Goal: Task Accomplishment & Management: Manage account settings

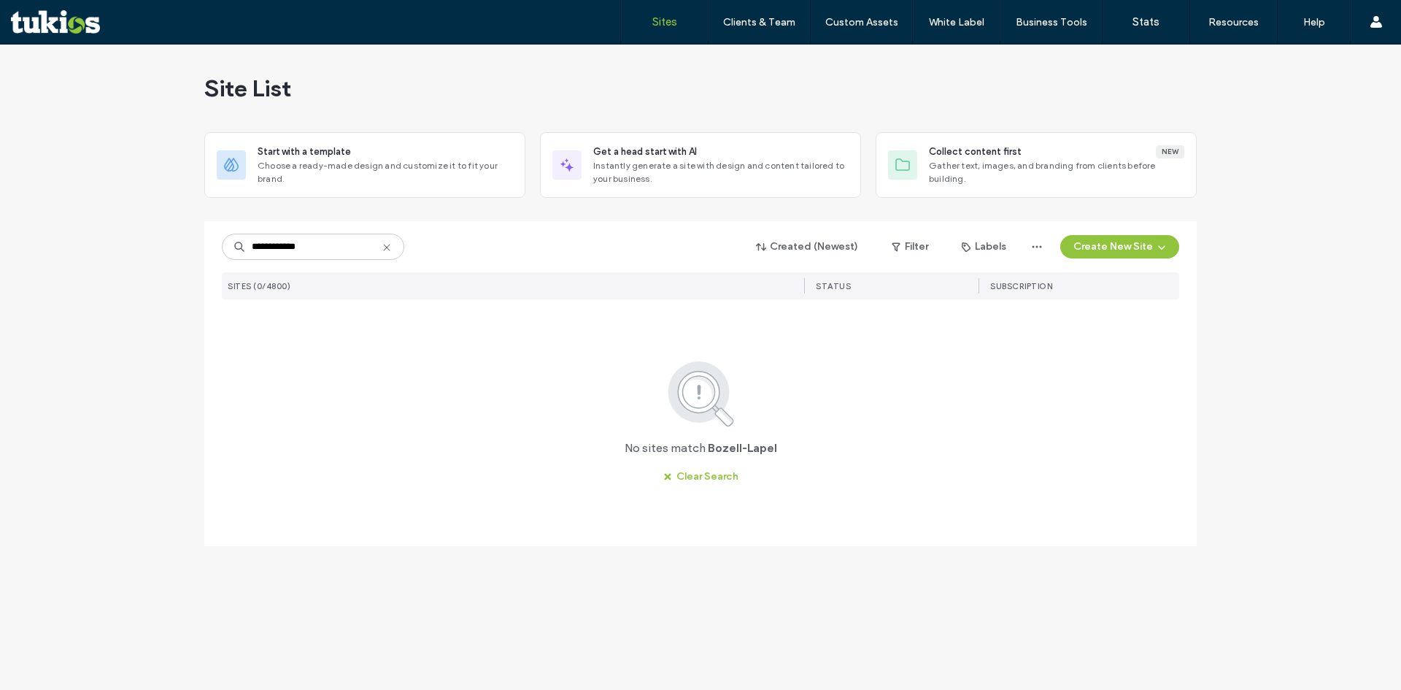
click at [332, 254] on input "**********" at bounding box center [313, 247] width 182 height 26
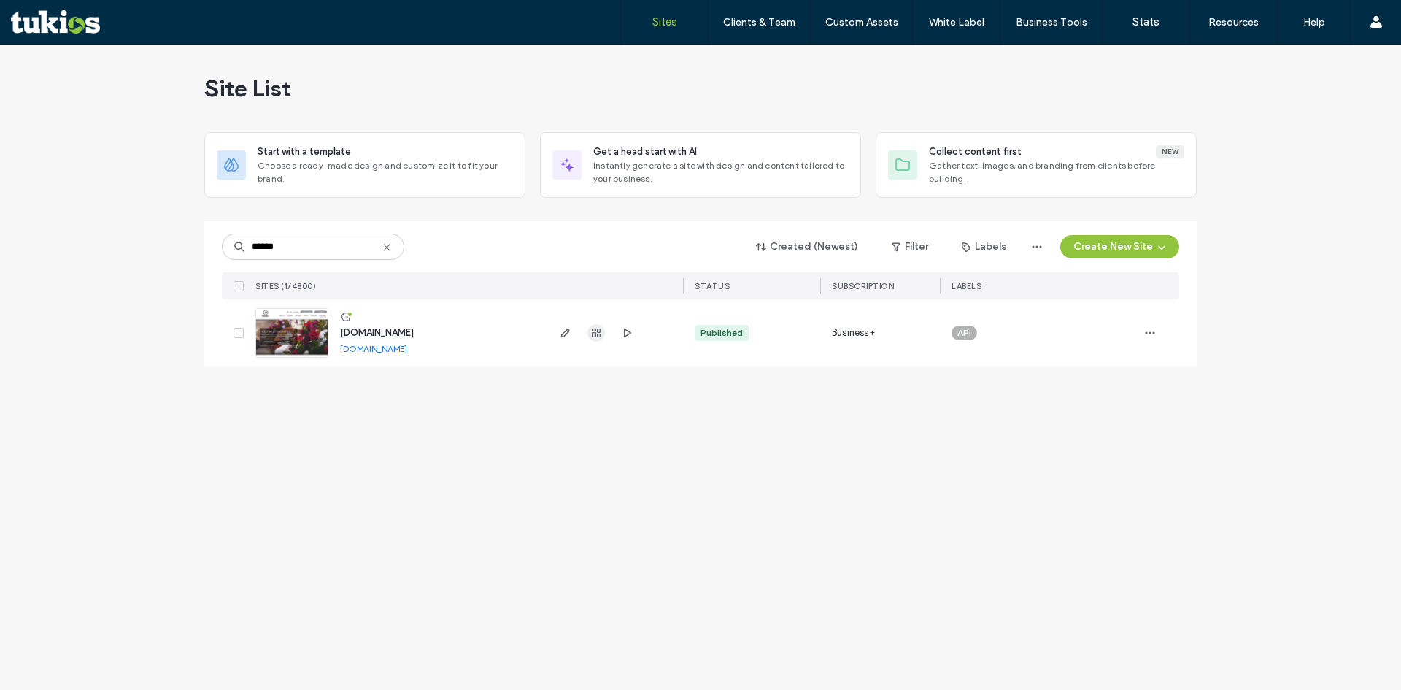
type input "******"
click at [601, 333] on icon "button" at bounding box center [596, 333] width 12 height 12
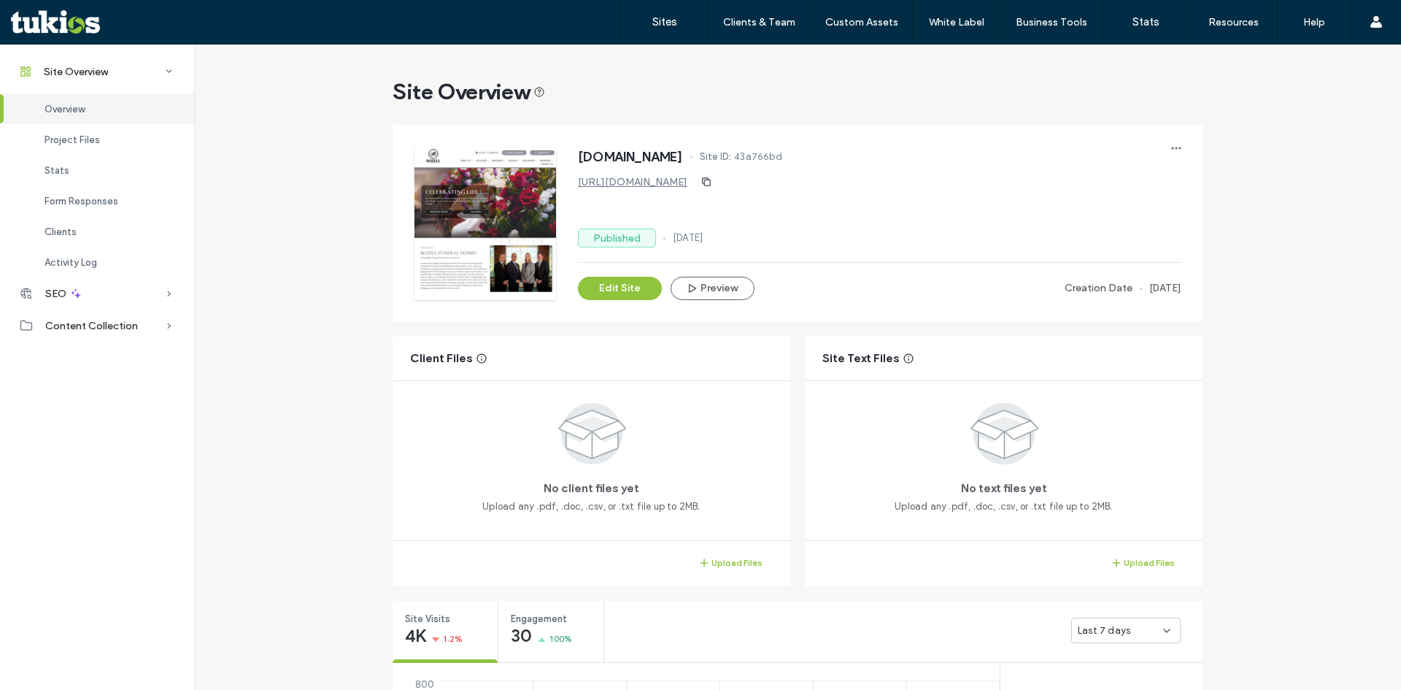
click at [598, 332] on div "Client Files No client files yet Upload any .pdf, .doc, .csv, or .txt file up t…" at bounding box center [797, 461] width 825 height 264
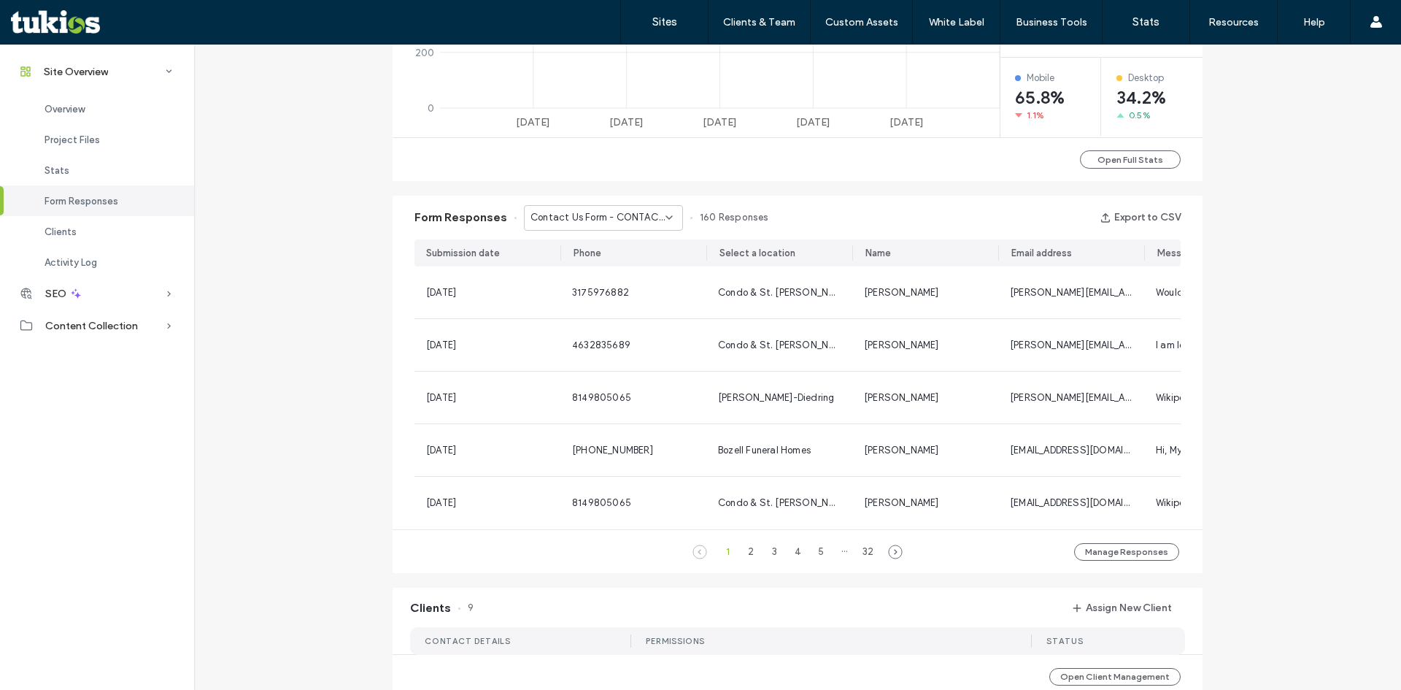
scroll to position [1279, 0]
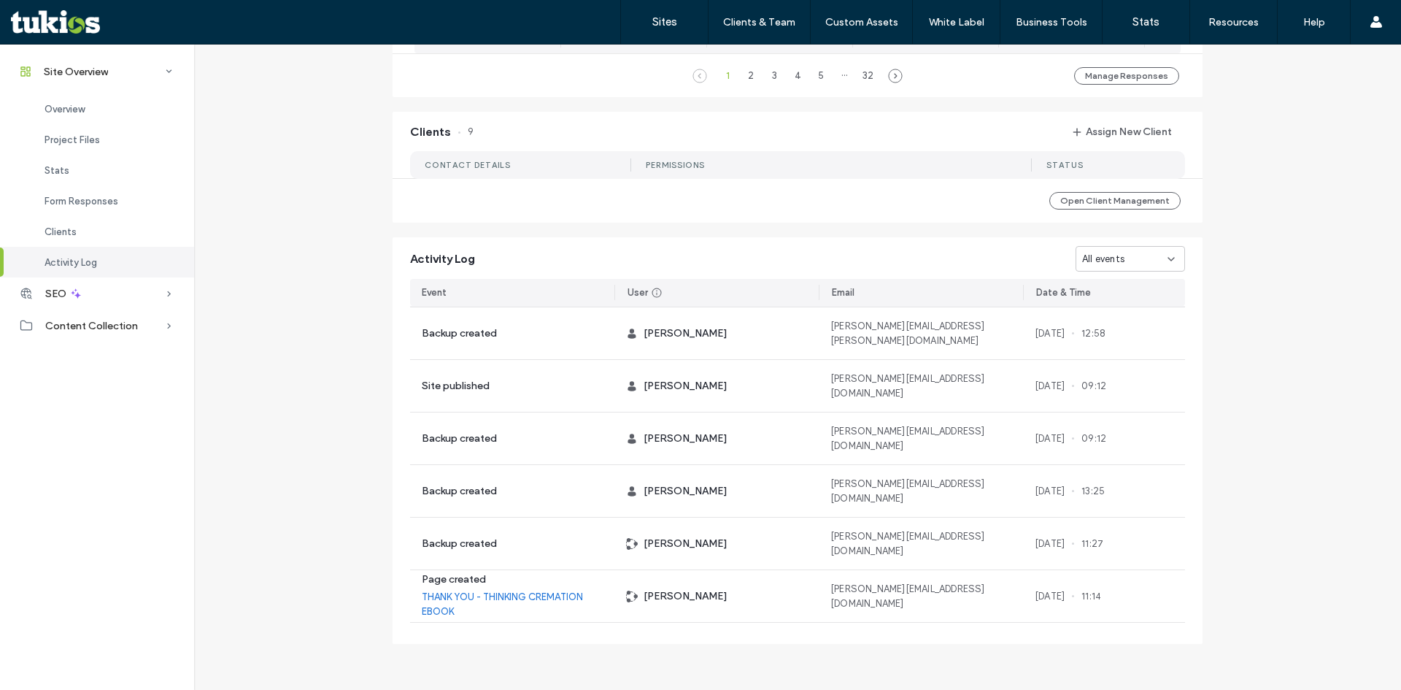
scroll to position [949, 0]
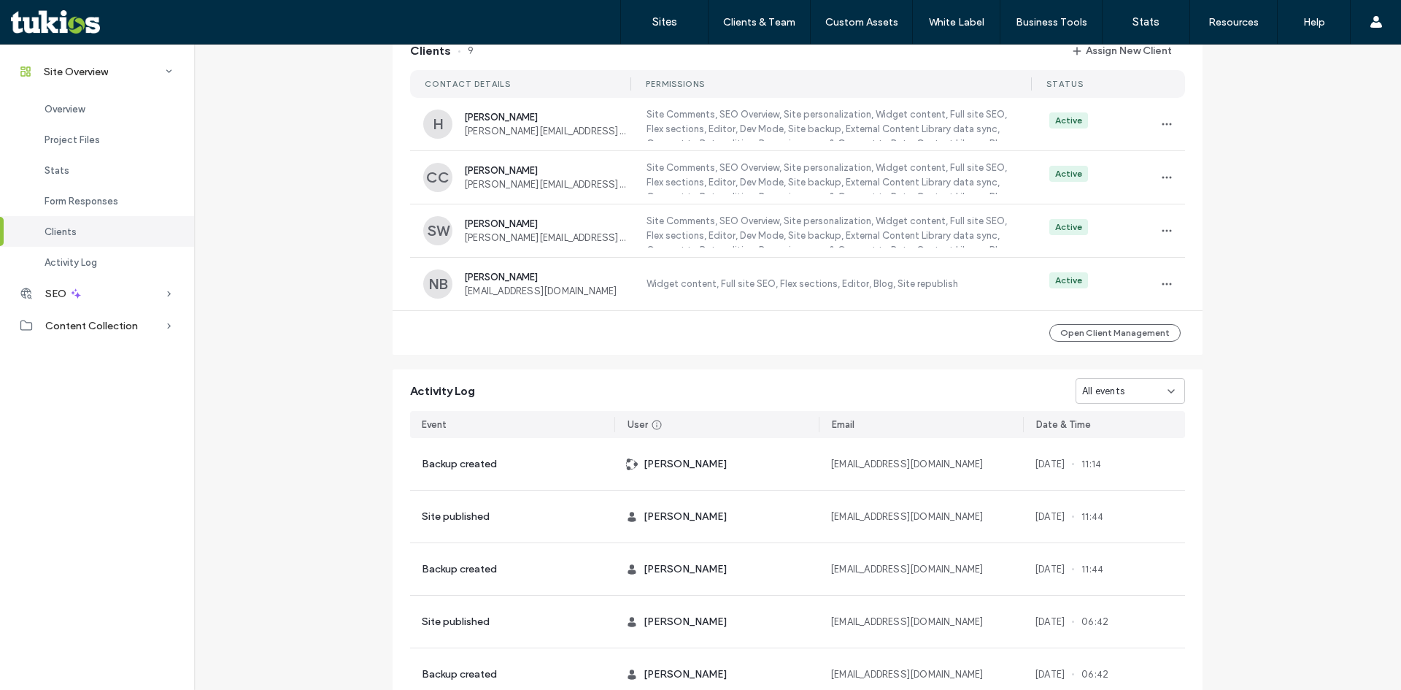
scroll to position [1493, 0]
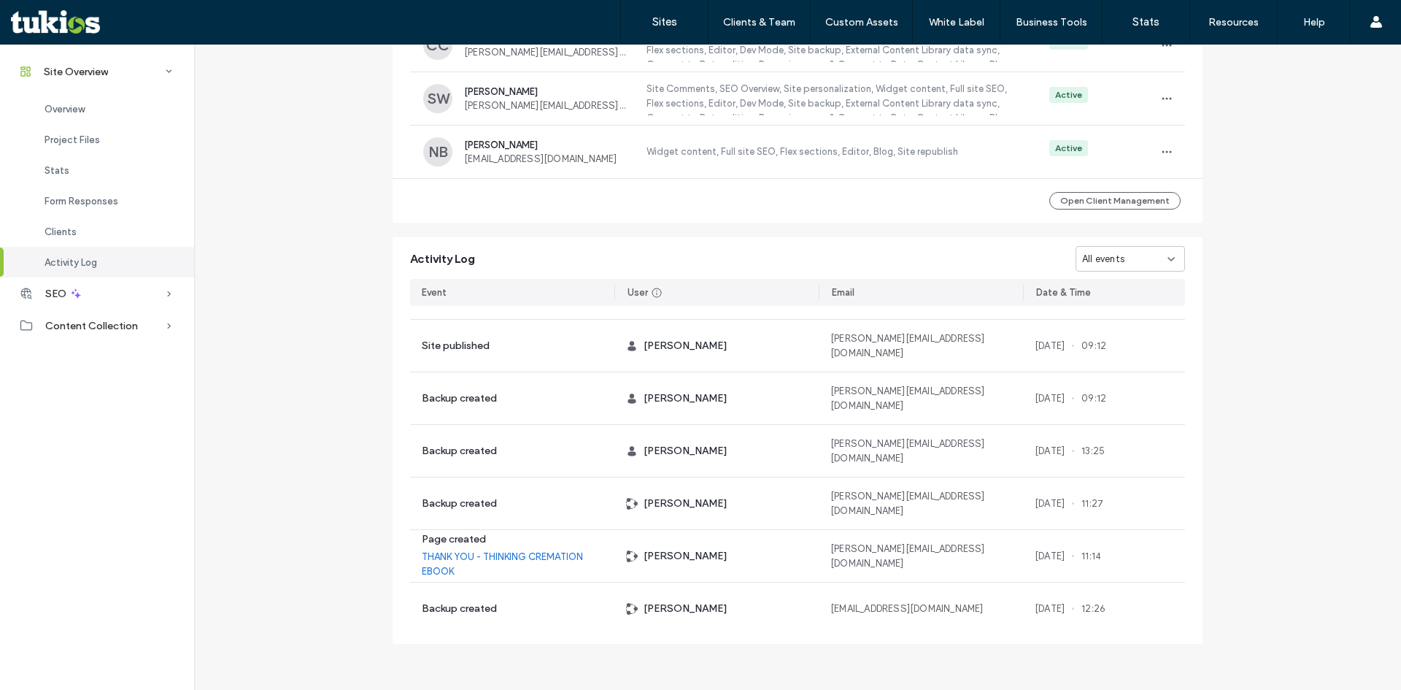
scroll to position [803, 0]
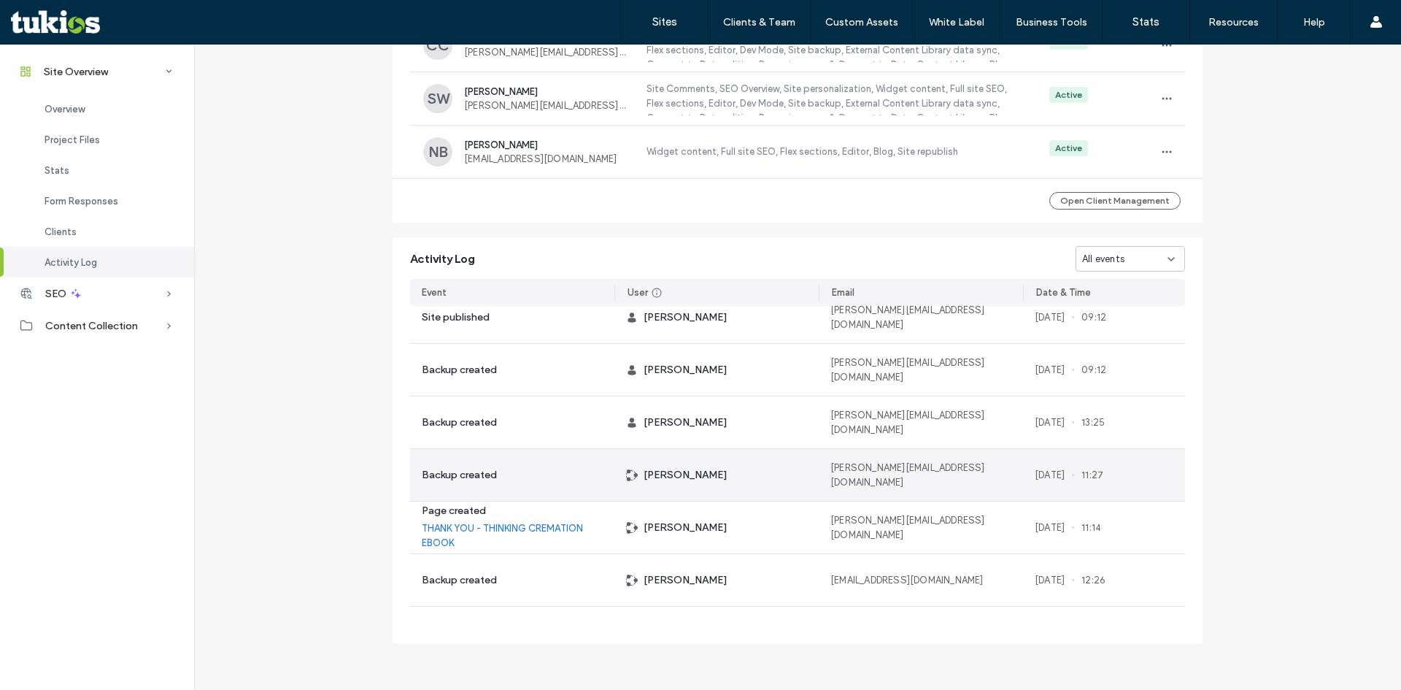
click at [805, 484] on div "[PERSON_NAME]" at bounding box center [717, 475] width 204 height 52
click at [808, 484] on div "[PERSON_NAME]" at bounding box center [717, 475] width 204 height 52
click at [831, 480] on span "[PERSON_NAME][EMAIL_ADDRESS][DOMAIN_NAME]" at bounding box center [921, 475] width 181 height 29
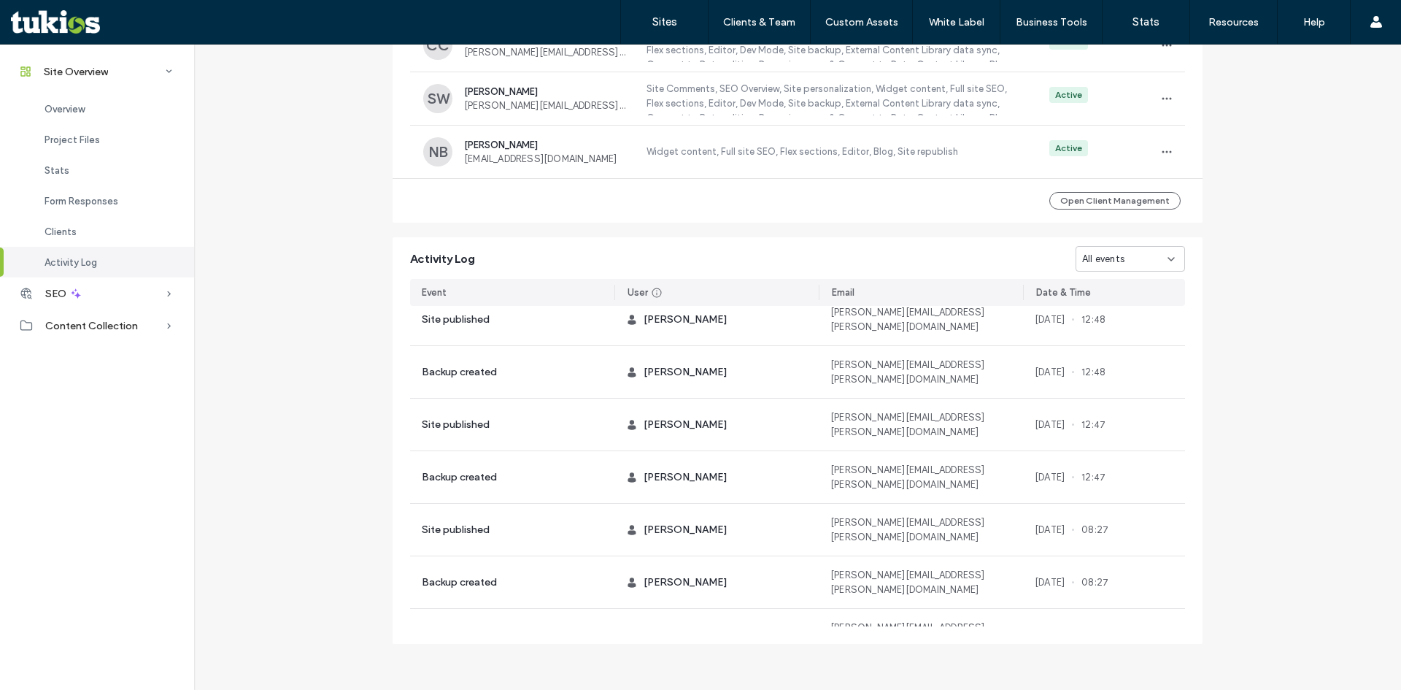
scroll to position [0, 0]
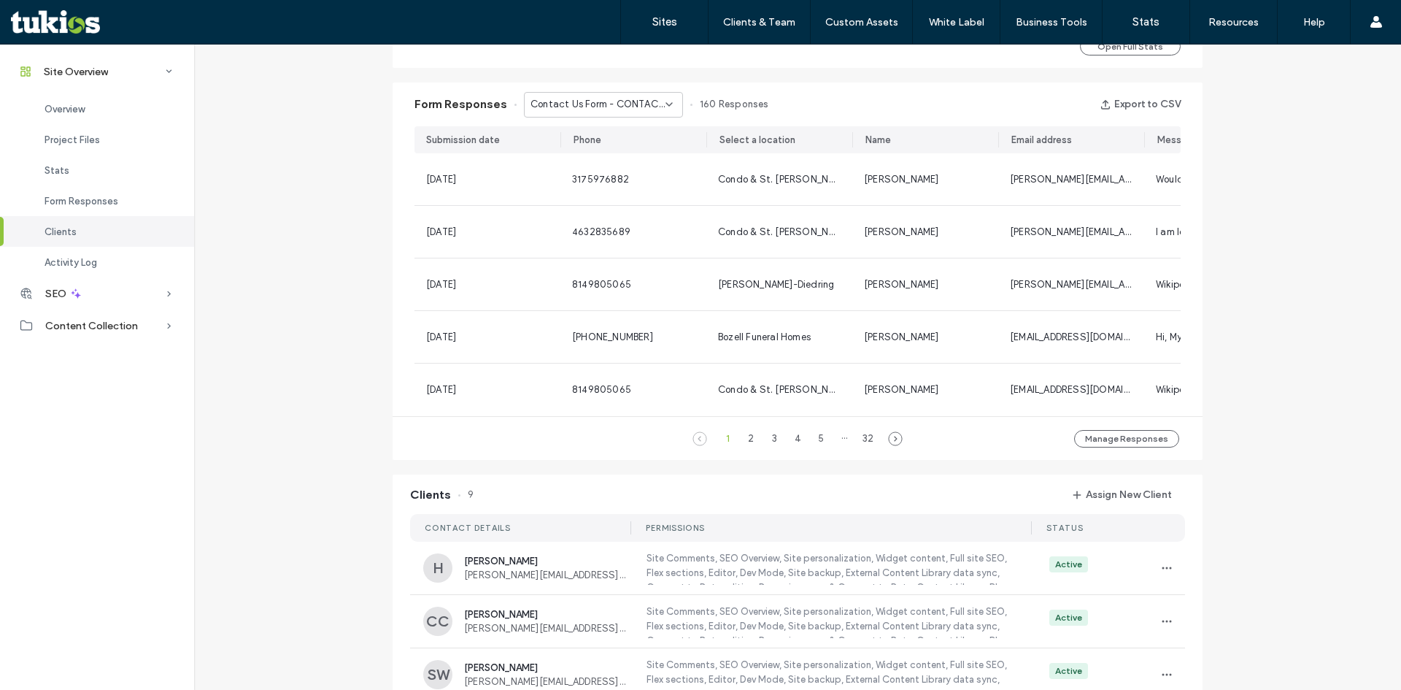
scroll to position [1493, 0]
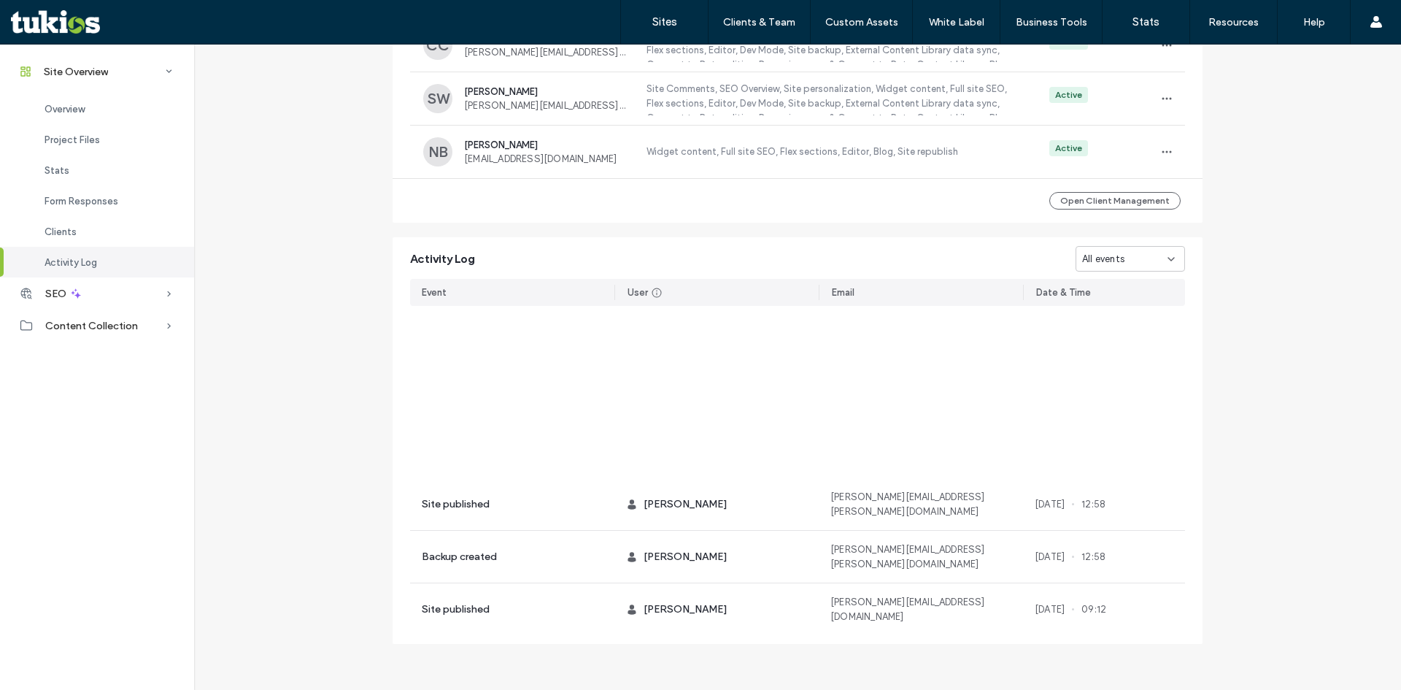
scroll to position [949, 0]
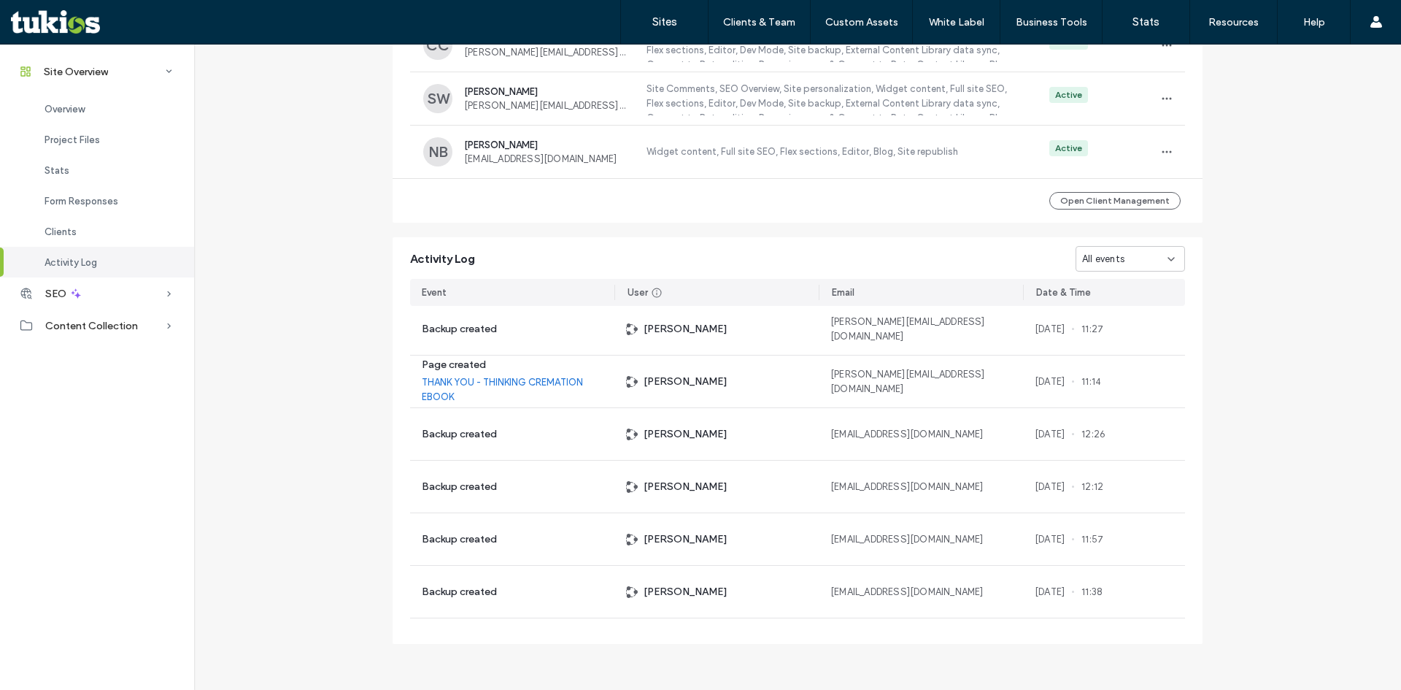
click at [547, 253] on div "Activity Log All events" at bounding box center [798, 254] width 810 height 34
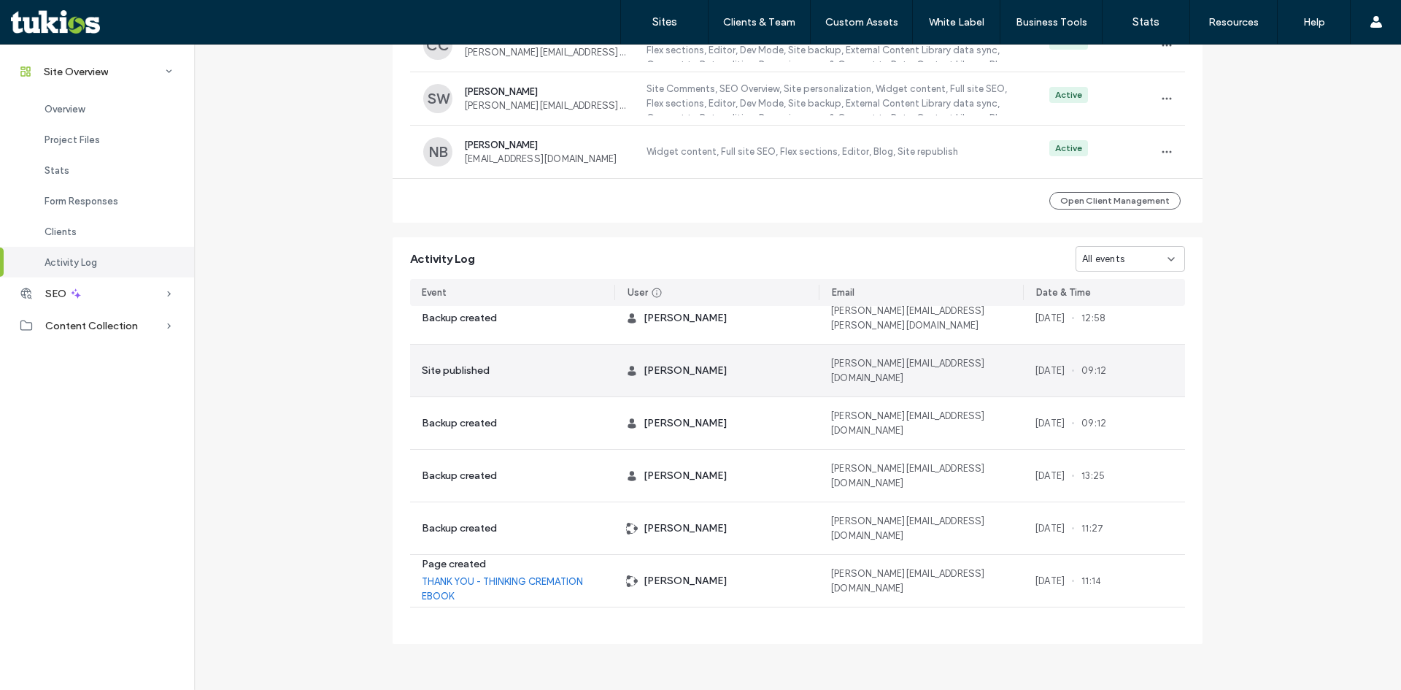
scroll to position [657, 0]
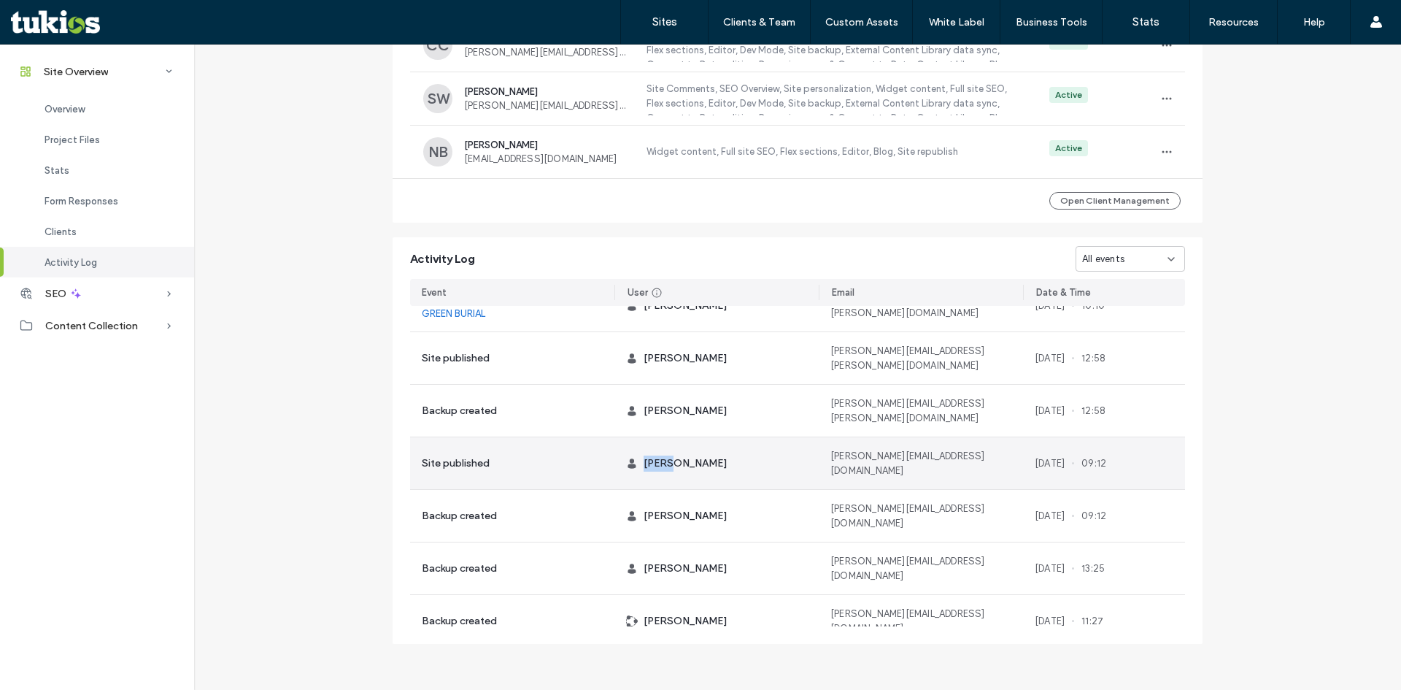
click at [665, 461] on div "[PERSON_NAME]" at bounding box center [676, 463] width 101 height 16
copy span "[PERSON_NAME]"
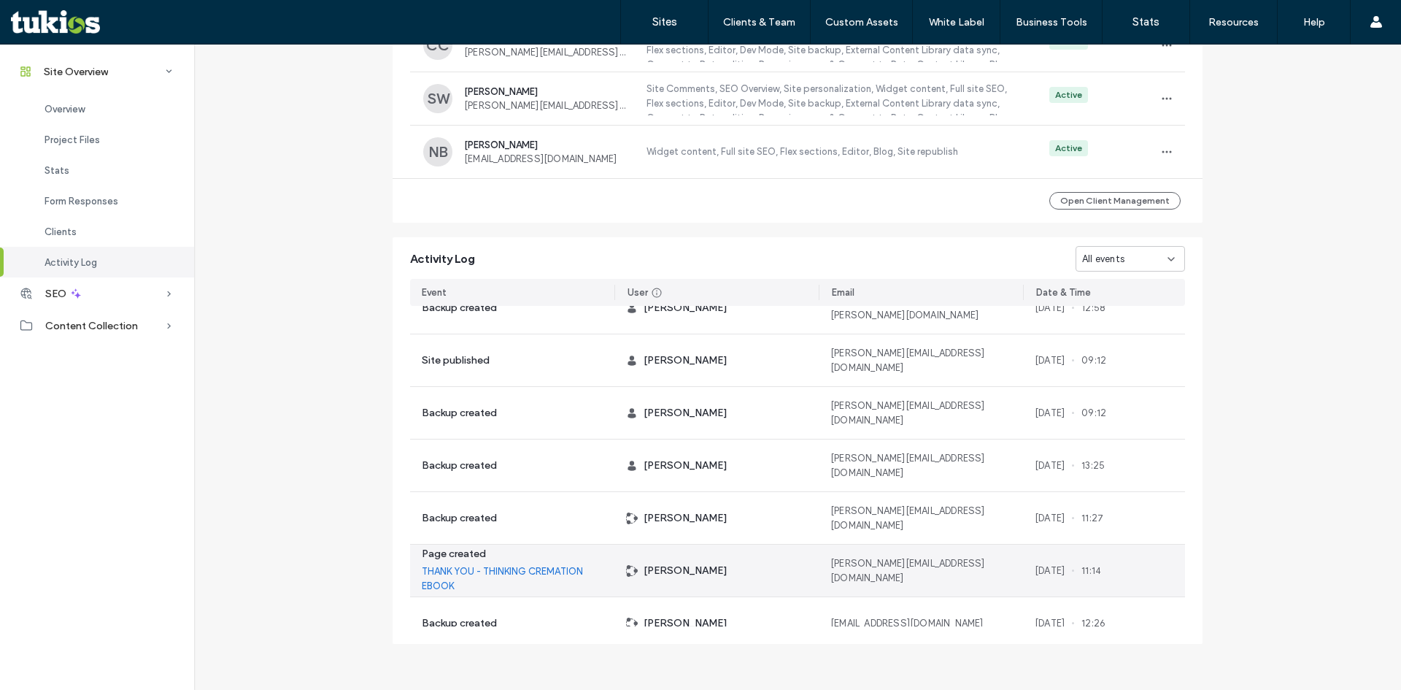
scroll to position [687, 0]
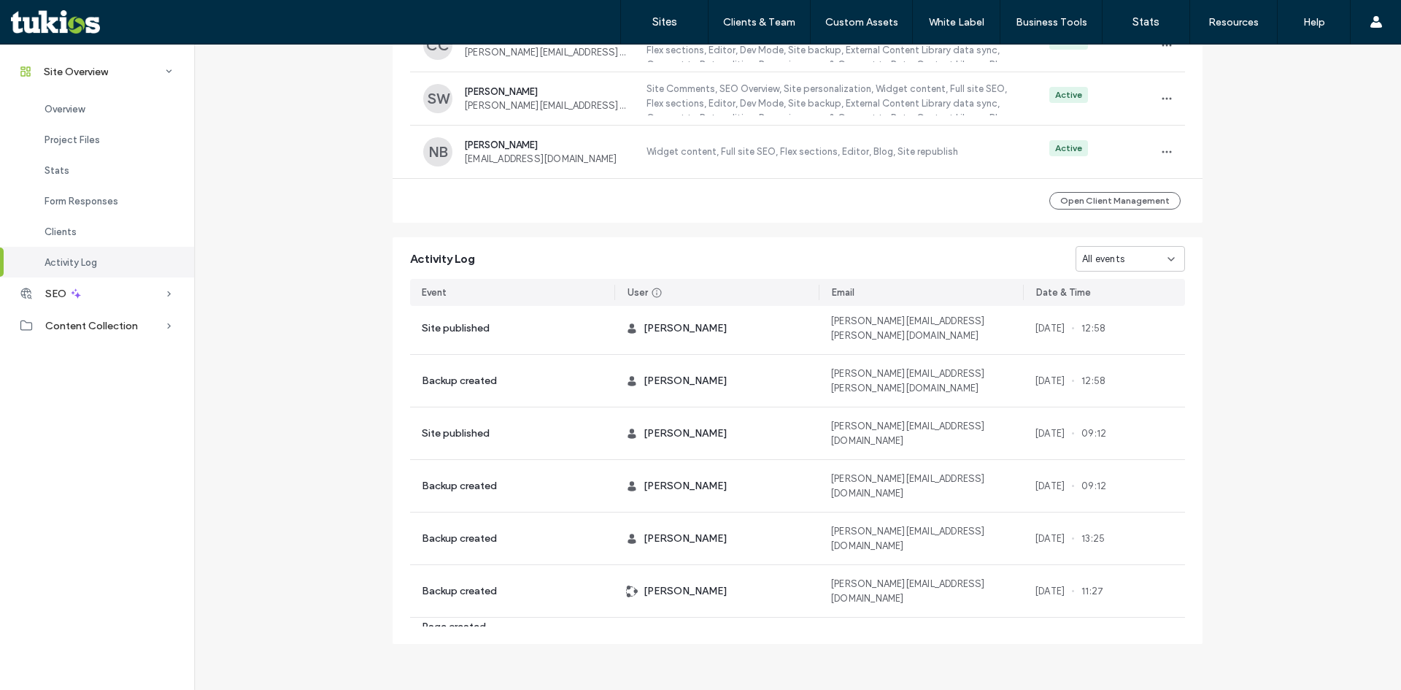
drag, startPoint x: 570, startPoint y: 207, endPoint x: 559, endPoint y: 207, distance: 10.9
click at [569, 207] on div "Open Client Management" at bounding box center [798, 201] width 810 height 44
